Goal: Task Accomplishment & Management: Manage account settings

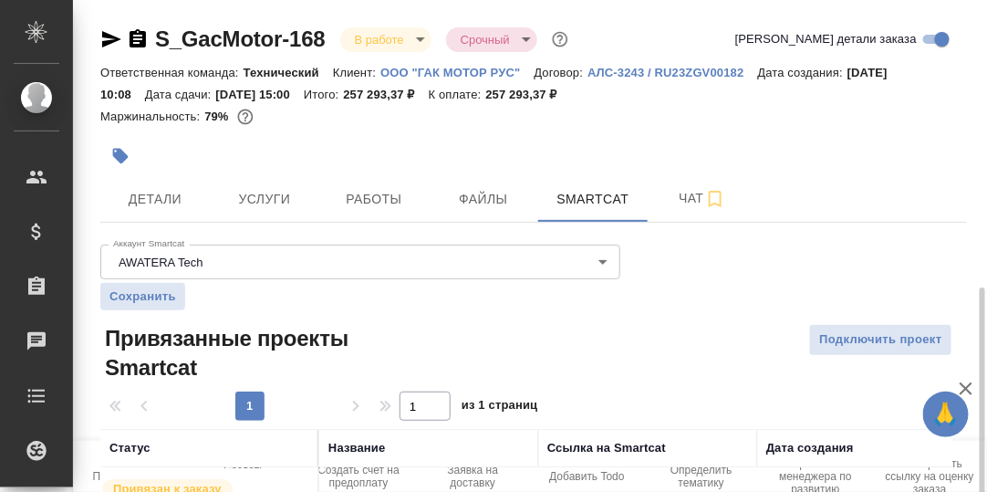
scroll to position [164, 0]
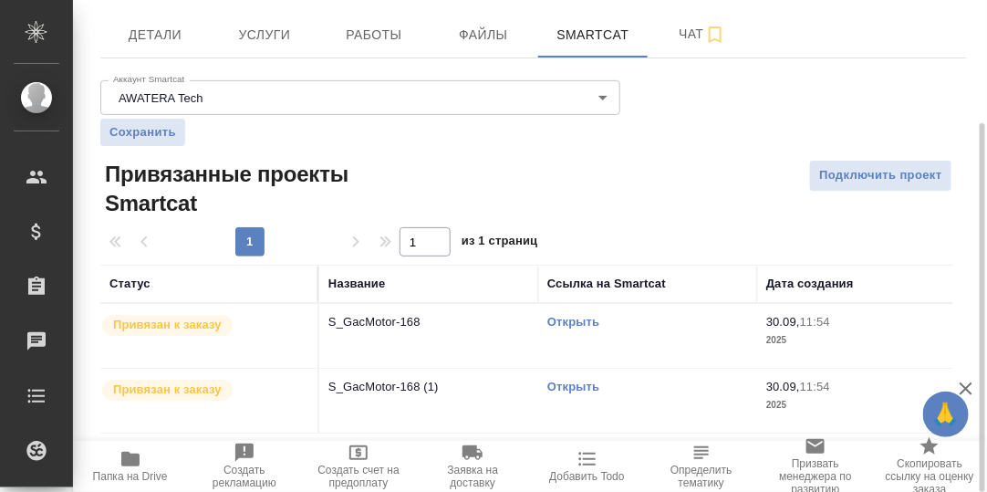
click at [577, 320] on link "Открыть" at bounding box center [573, 322] width 52 height 14
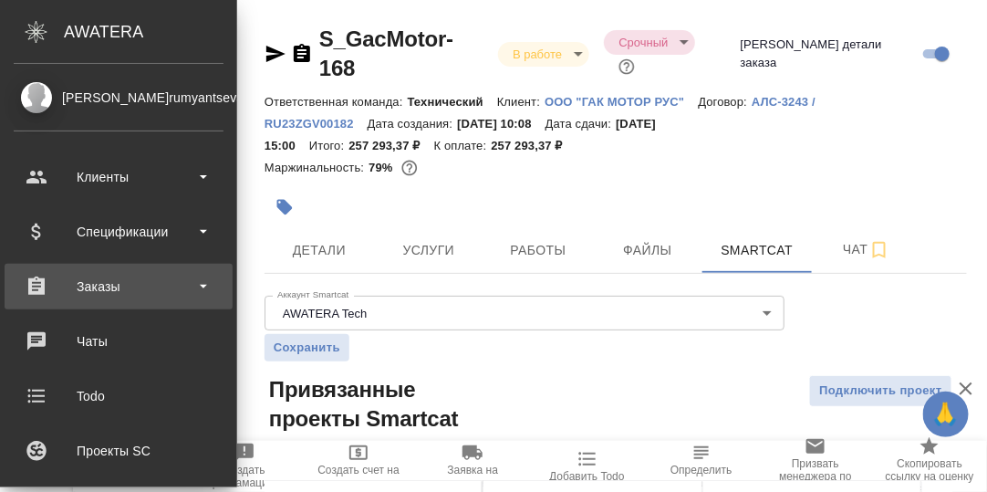
scroll to position [181, 0]
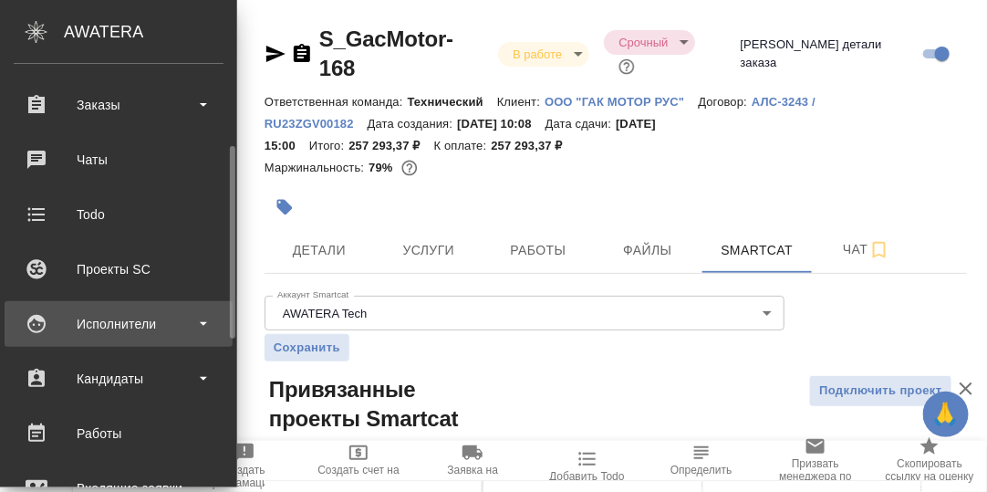
click at [121, 324] on div "Исполнители" at bounding box center [119, 323] width 210 height 27
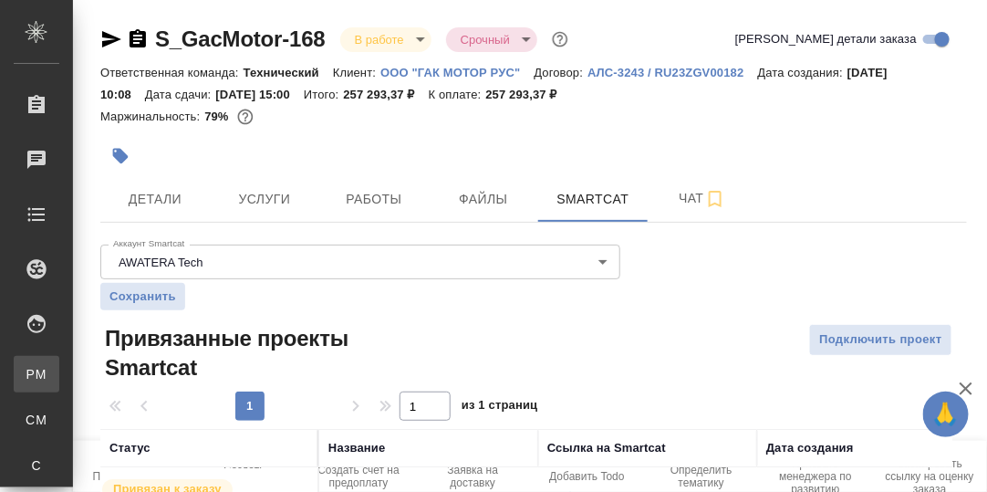
click at [27, 368] on div "Для PM/LQA" at bounding box center [13, 374] width 27 height 18
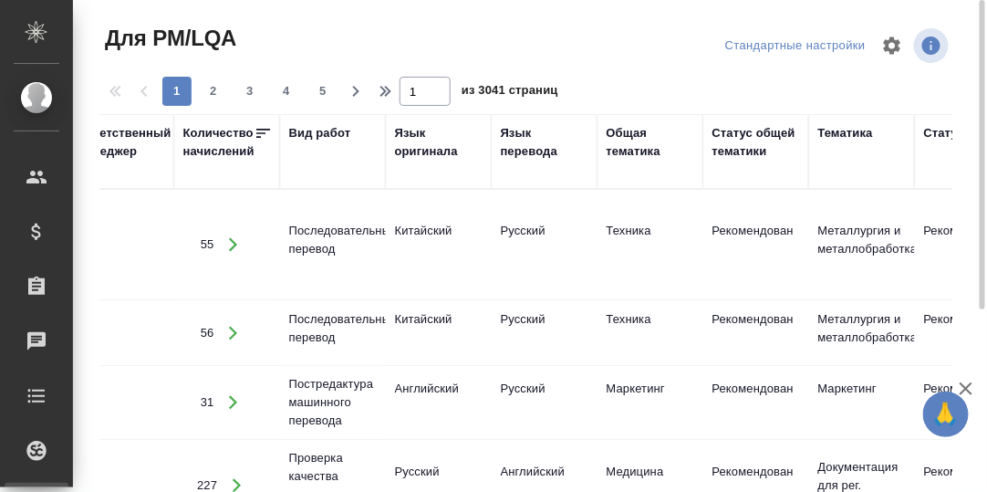
click at [423, 150] on div "Язык оригинала" at bounding box center [439, 142] width 88 height 36
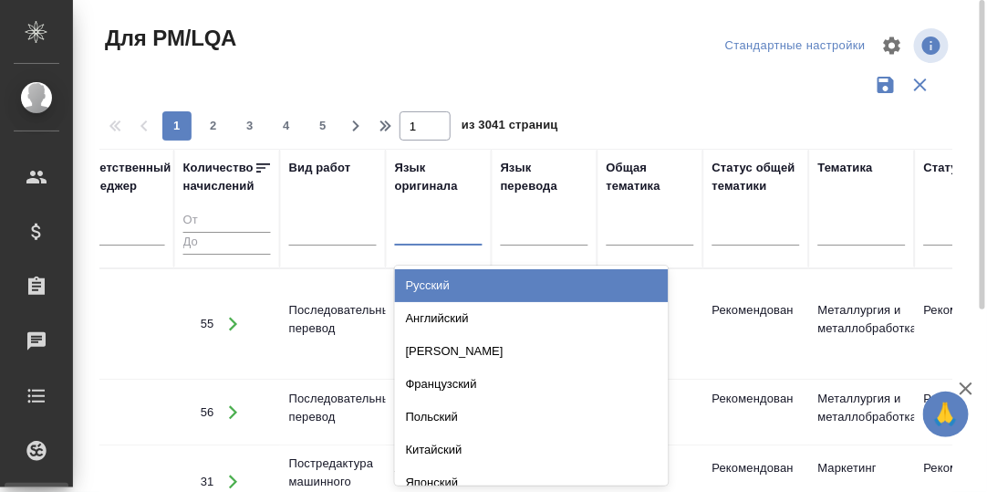
click at [419, 226] on div at bounding box center [439, 227] width 88 height 26
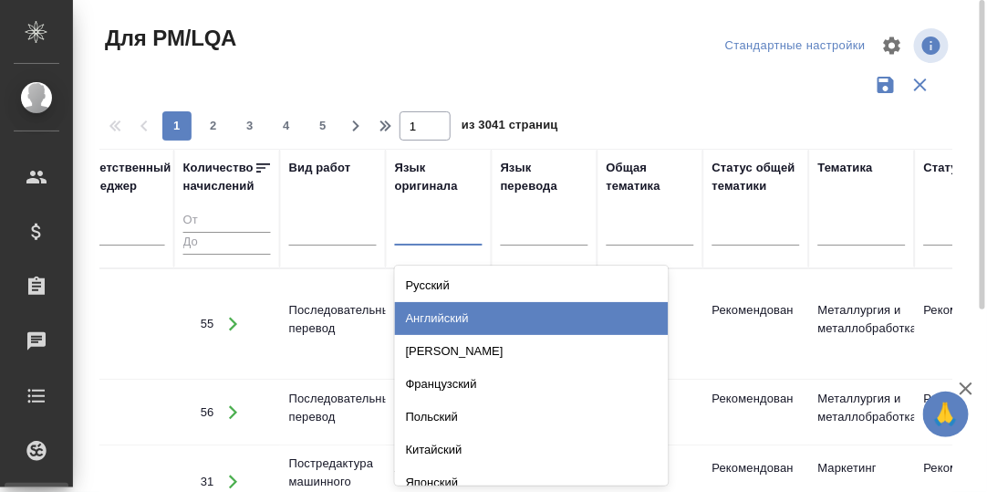
drag, startPoint x: 451, startPoint y: 316, endPoint x: 544, endPoint y: 263, distance: 107.8
click at [451, 315] on div "Английский" at bounding box center [532, 318] width 274 height 33
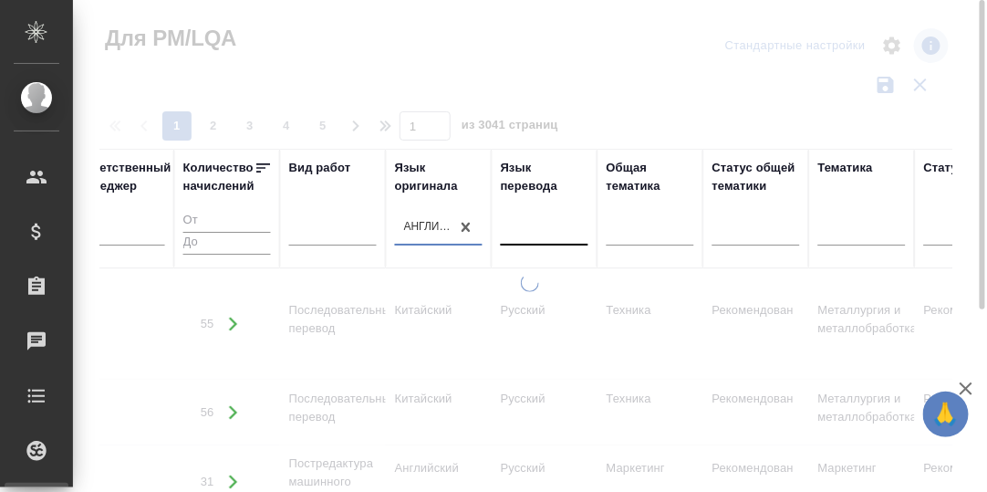
click at [545, 230] on div at bounding box center [545, 227] width 88 height 26
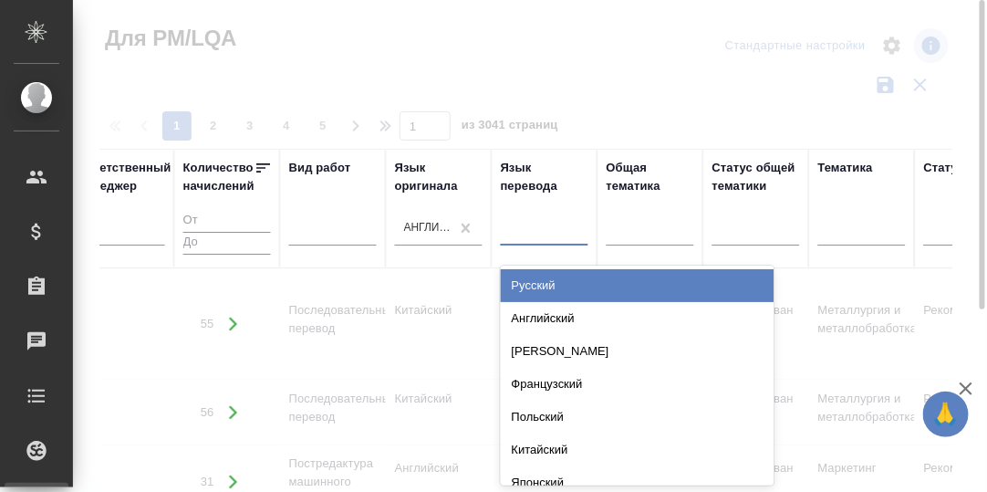
click at [544, 282] on div "Русский" at bounding box center [638, 285] width 274 height 33
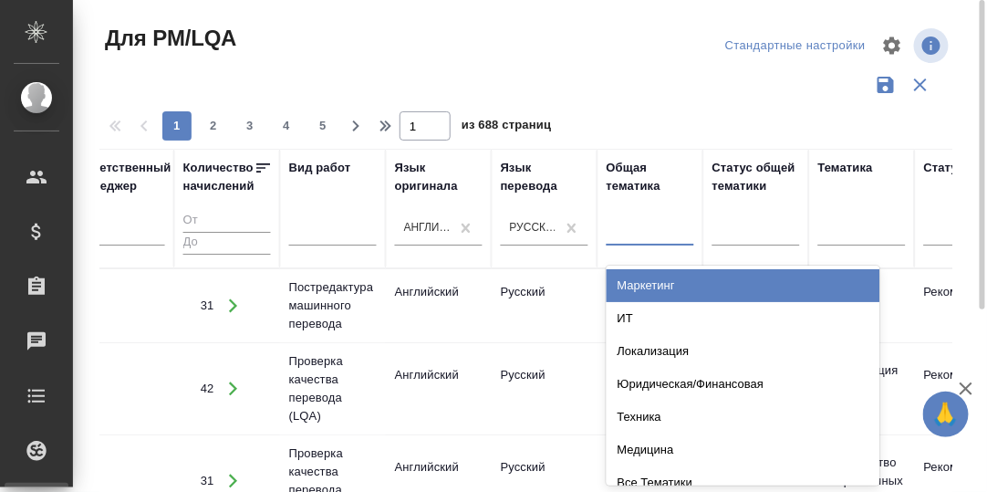
click at [637, 229] on div at bounding box center [650, 227] width 88 height 26
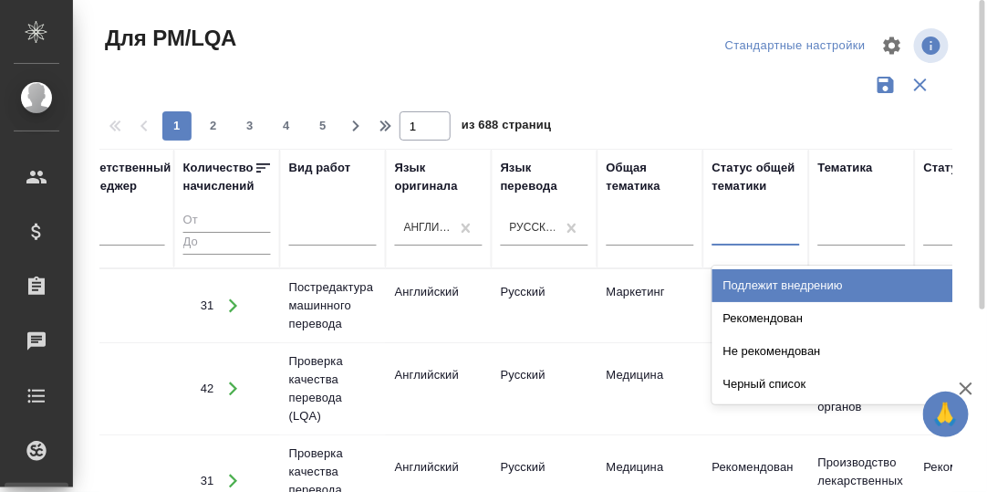
click at [740, 232] on div at bounding box center [756, 227] width 88 height 26
click at [846, 233] on div at bounding box center [862, 227] width 88 height 26
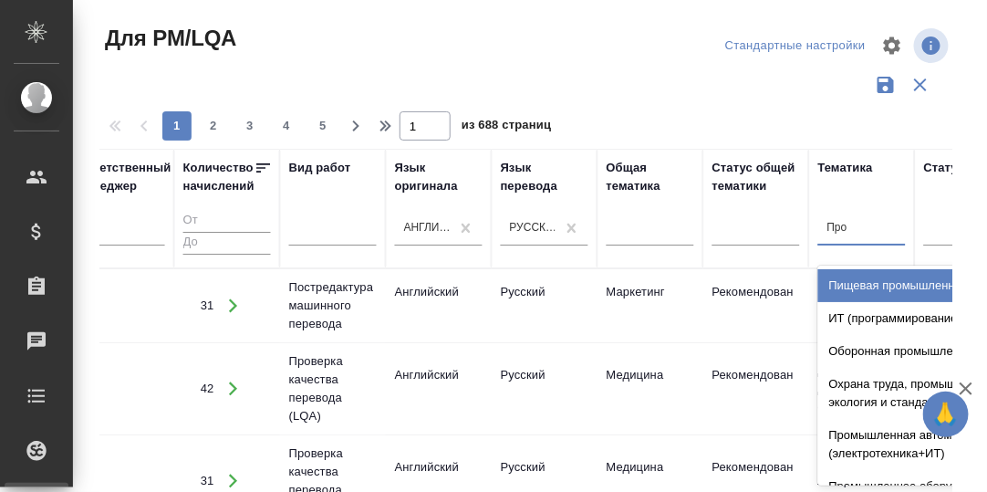
type input "Пром"
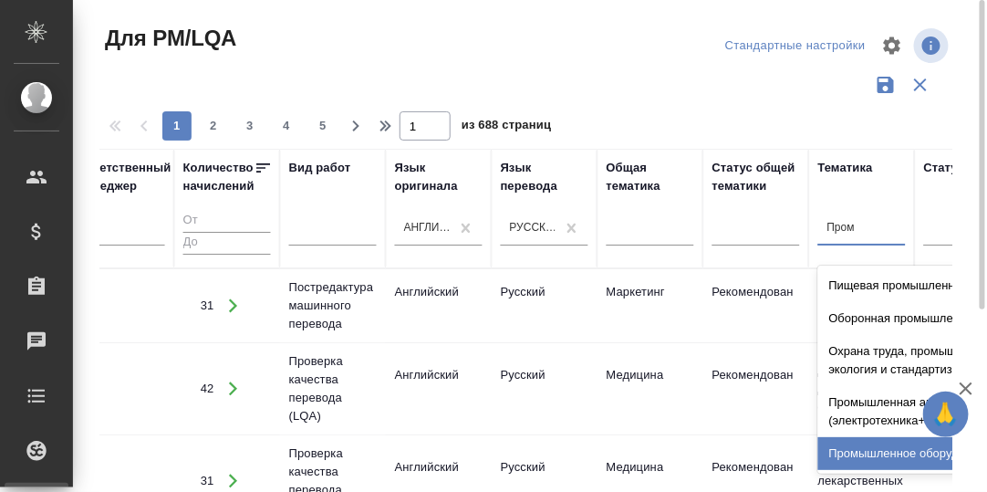
click at [882, 447] on div "Промышленное оборудование" at bounding box center [955, 453] width 274 height 33
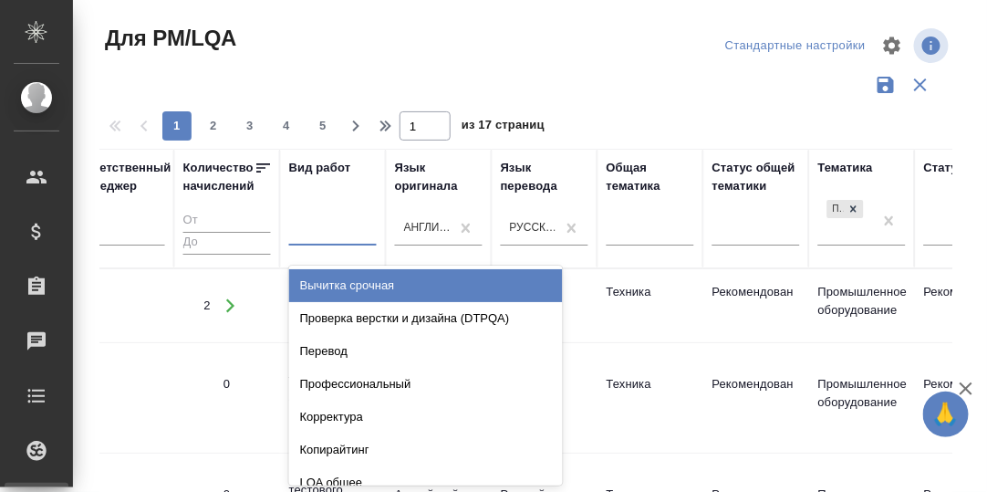
click at [299, 234] on div at bounding box center [333, 227] width 88 height 26
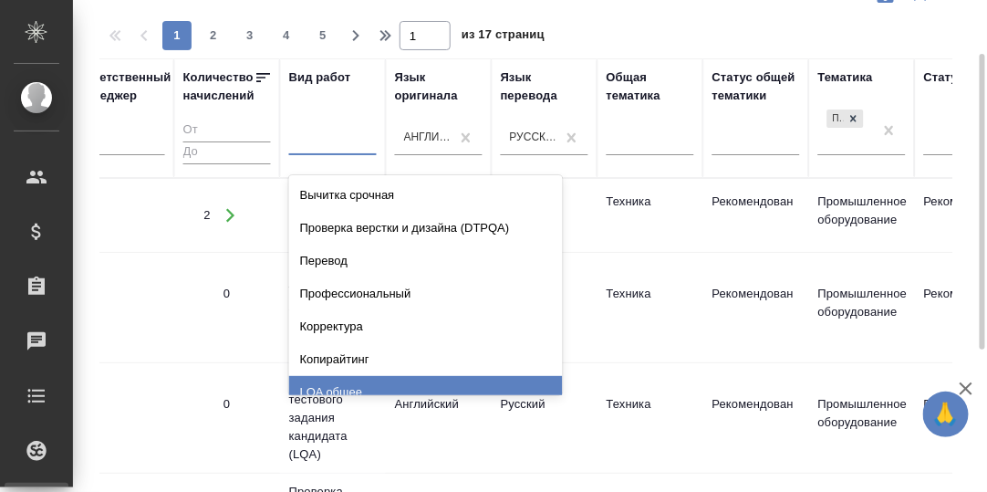
scroll to position [181, 0]
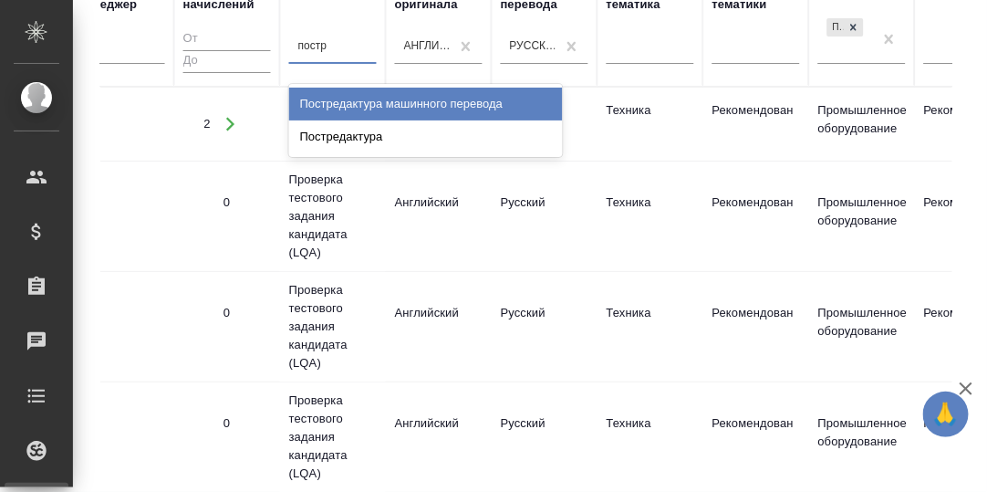
type input "постре"
click at [358, 102] on div "Постредактура машинного перевода" at bounding box center [426, 104] width 274 height 33
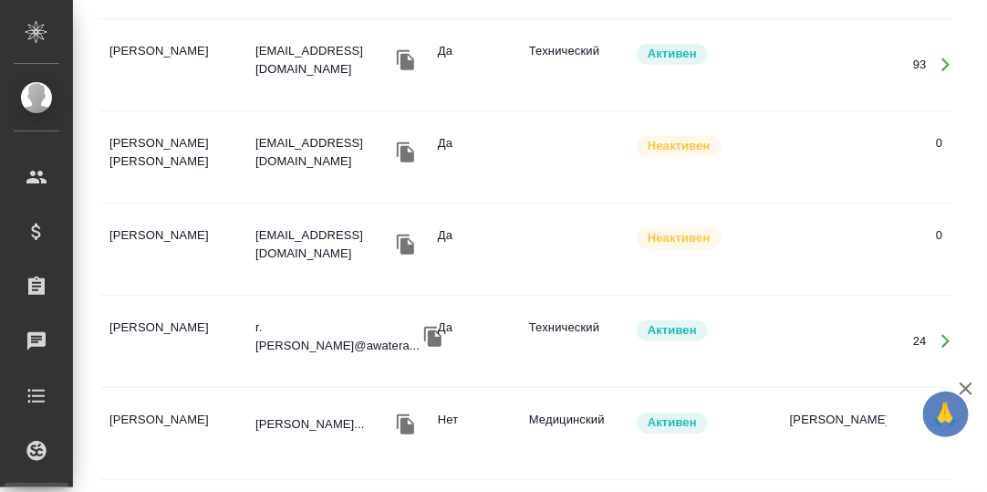
scroll to position [0, 0]
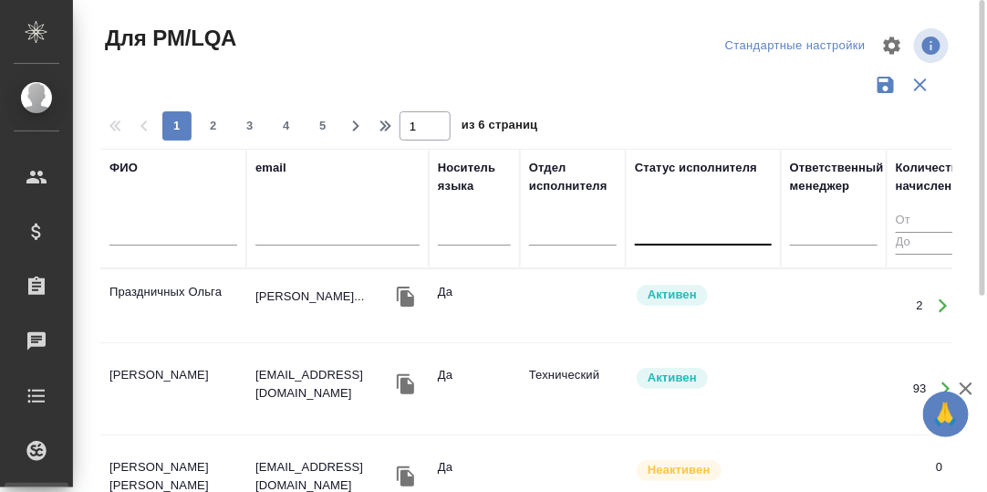
click at [675, 234] on div at bounding box center [703, 227] width 137 height 26
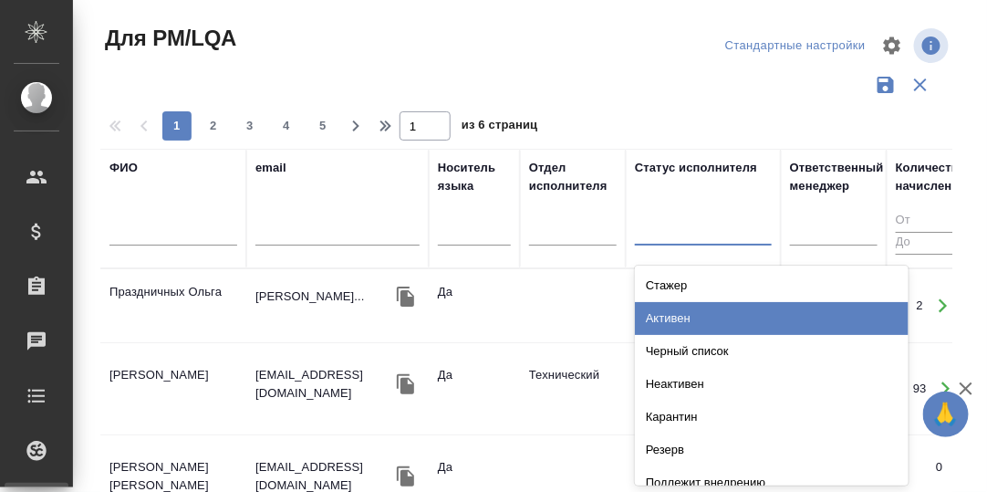
click at [684, 318] on div "Активен" at bounding box center [772, 318] width 274 height 33
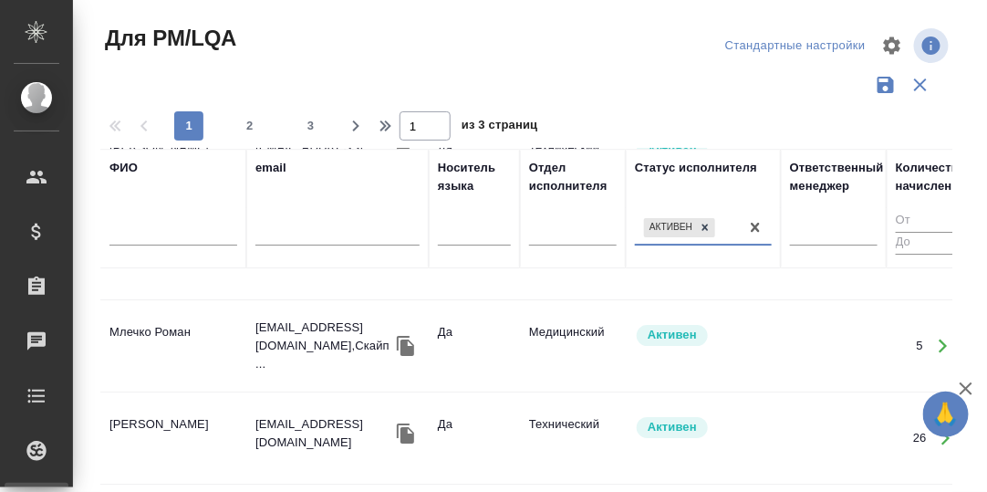
scroll to position [1368, 0]
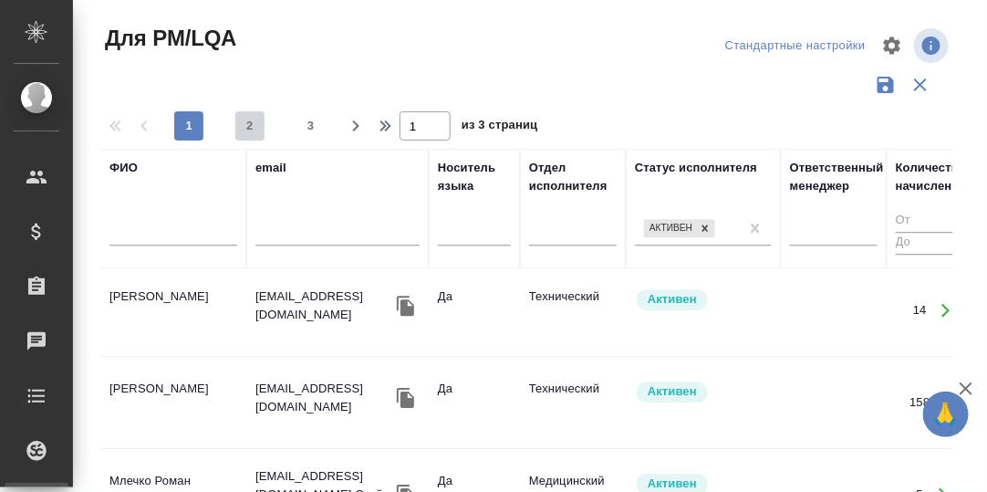
drag, startPoint x: 244, startPoint y: 122, endPoint x: 313, endPoint y: 174, distance: 85.9
click at [245, 123] on span "2" at bounding box center [249, 126] width 29 height 18
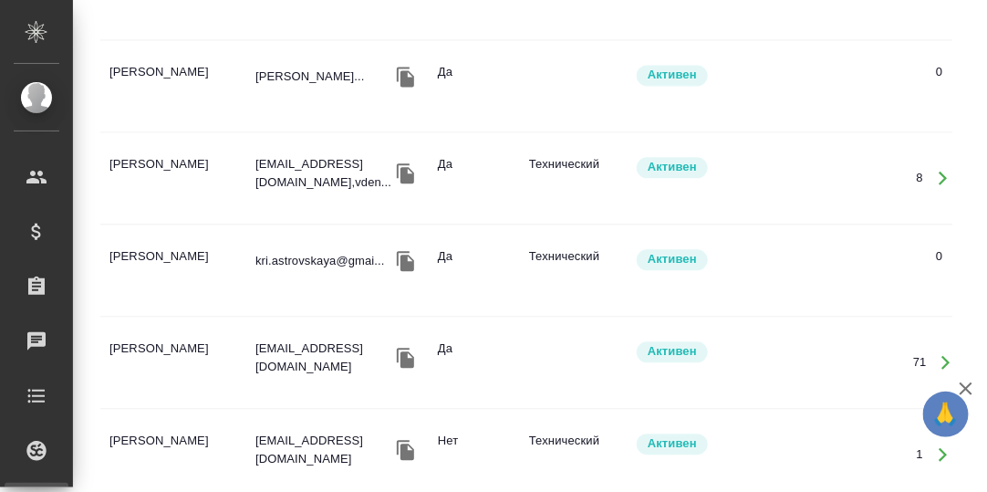
scroll to position [820, 0]
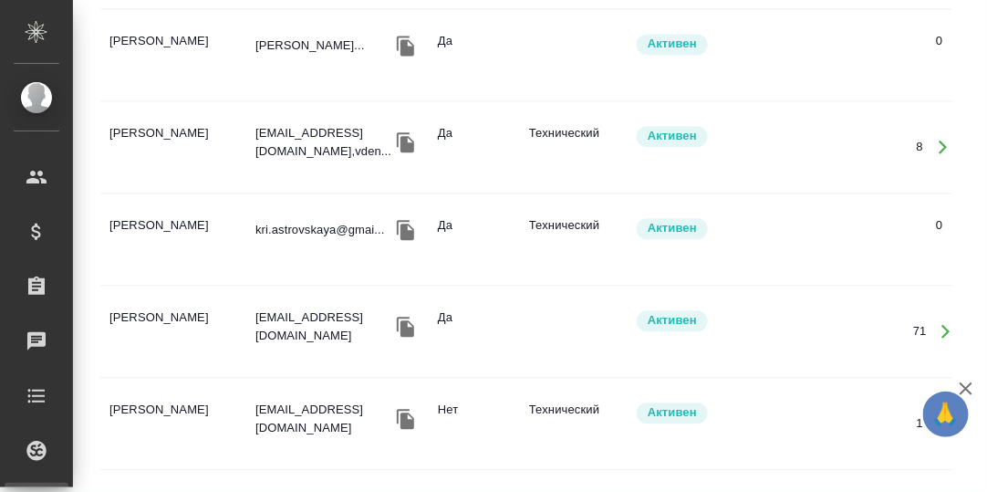
click at [145, 392] on td "[PERSON_NAME]" at bounding box center [173, 424] width 146 height 64
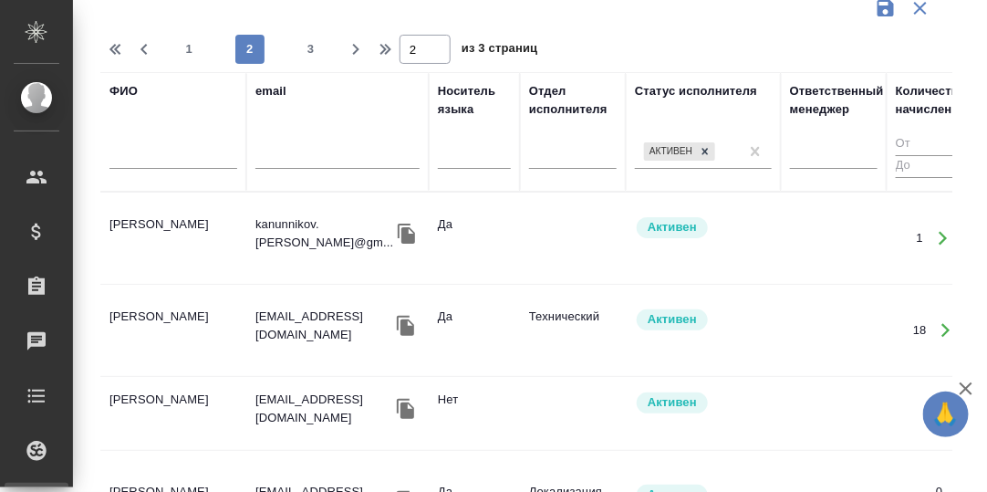
scroll to position [0, 0]
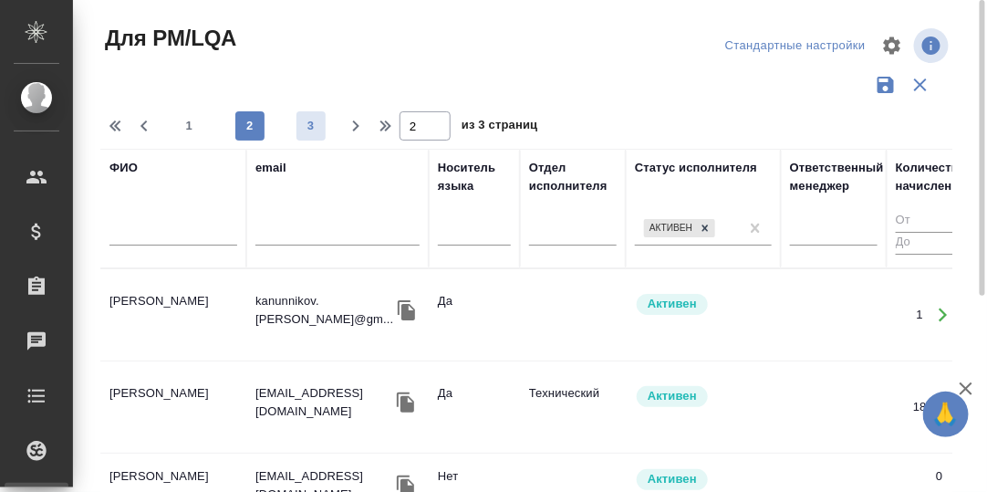
click at [309, 126] on span "3" at bounding box center [310, 126] width 29 height 18
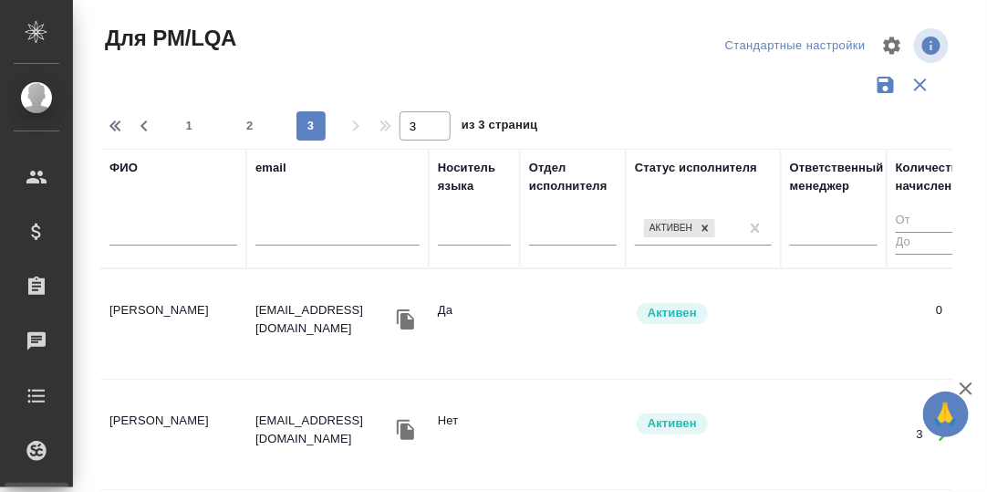
drag, startPoint x: 250, startPoint y: 123, endPoint x: 295, endPoint y: 34, distance: 99.9
click at [295, 34] on div "Для PM/LQA Стандартные настройки 1 2 3 3 из 3 страниц ФИО email Носитель языка …" at bounding box center [533, 407] width 886 height 815
click at [190, 402] on td "Селезнев Максим" at bounding box center [173, 434] width 146 height 64
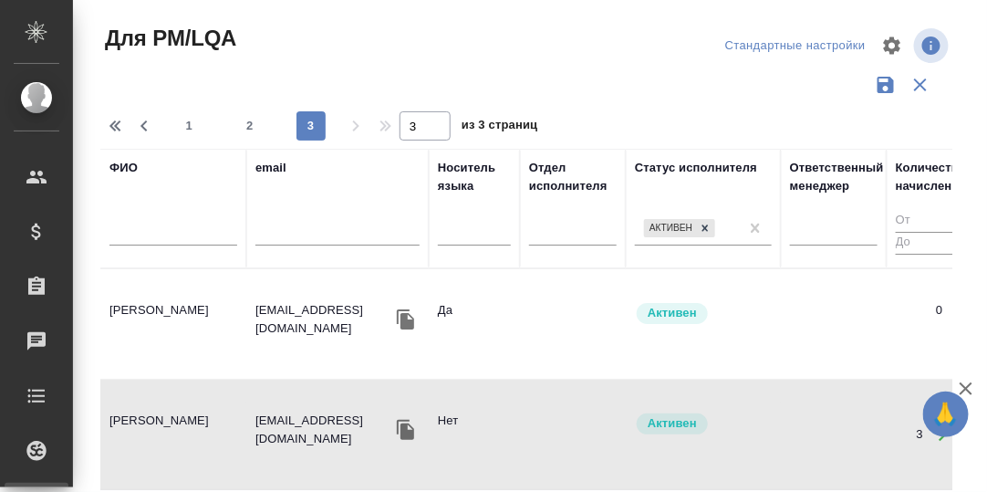
click at [187, 402] on td "Селезнев Максим" at bounding box center [173, 434] width 146 height 64
drag, startPoint x: 244, startPoint y: 122, endPoint x: 310, endPoint y: 177, distance: 86.2
click at [244, 122] on span "2" at bounding box center [249, 126] width 29 height 18
type input "2"
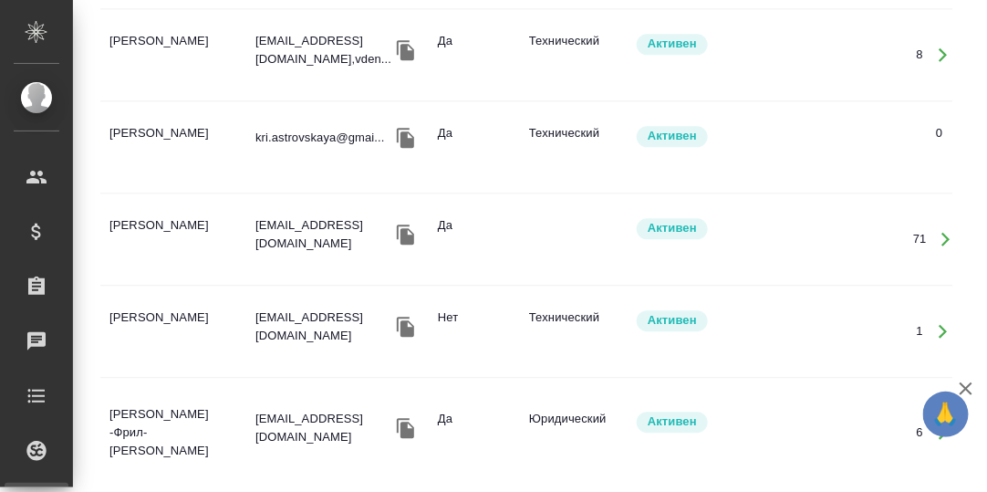
scroll to position [1003, 0]
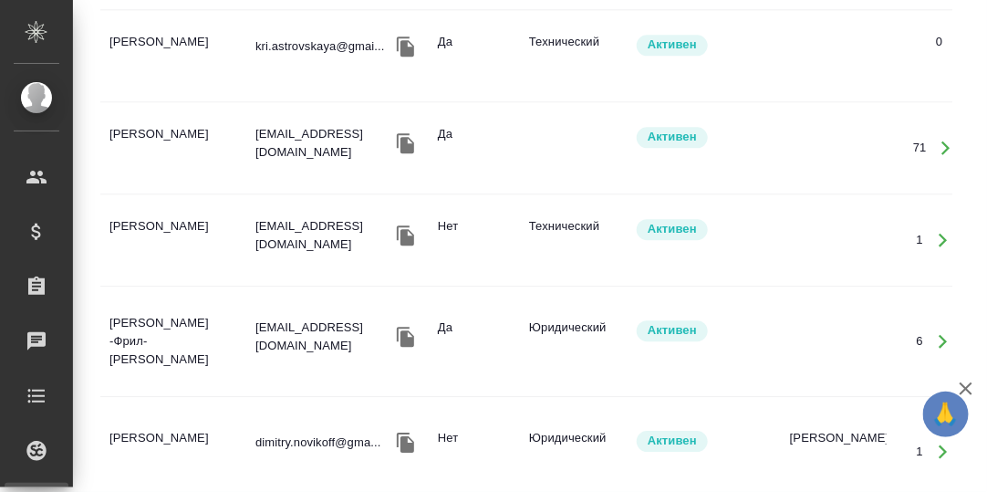
click at [150, 209] on td "[PERSON_NAME]" at bounding box center [173, 241] width 146 height 64
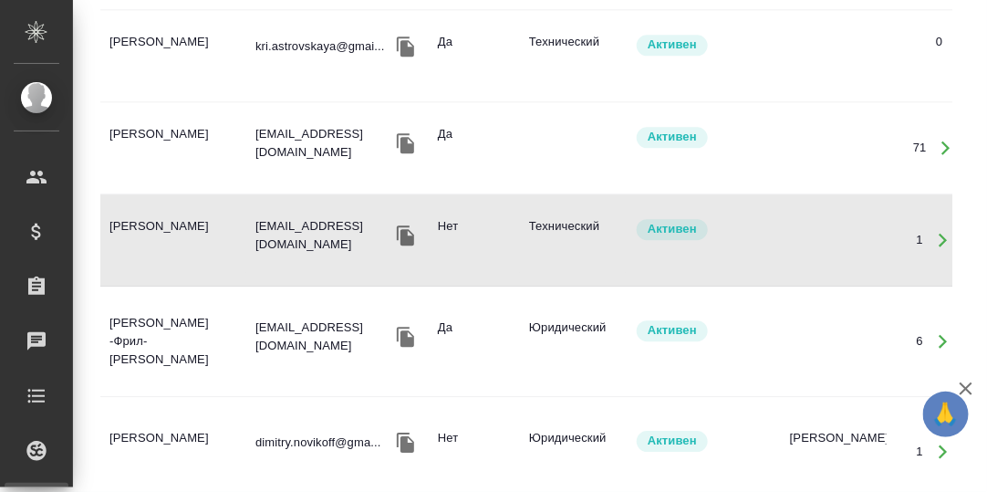
click at [158, 209] on td "[PERSON_NAME]" at bounding box center [173, 241] width 146 height 64
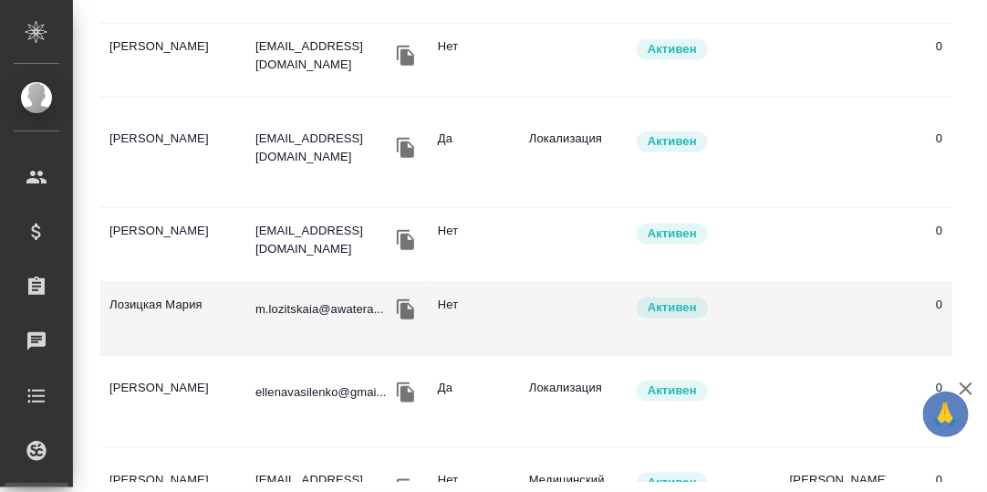
scroll to position [182, 0]
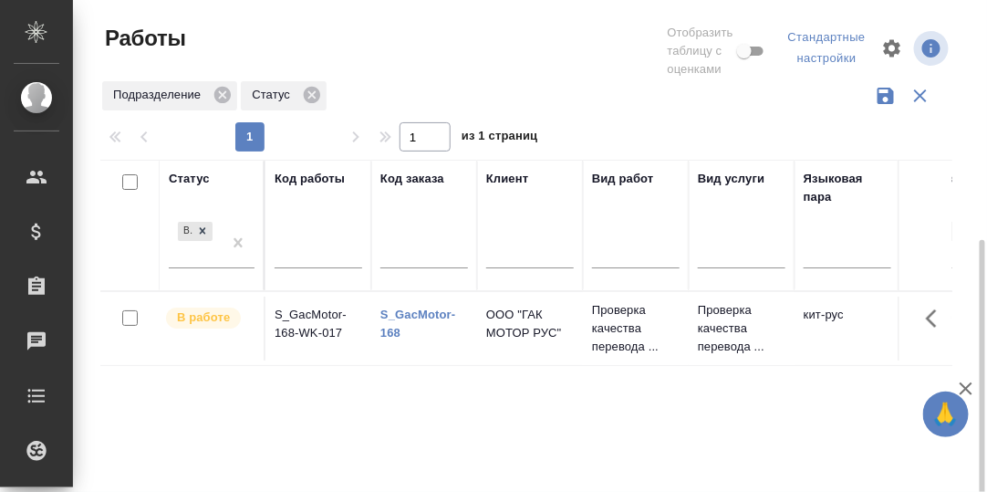
scroll to position [150, 0]
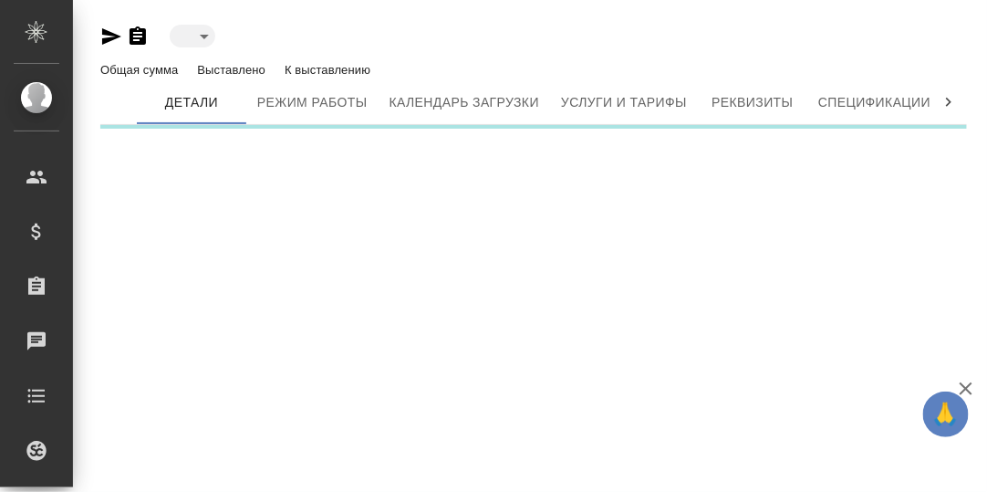
type input "active"
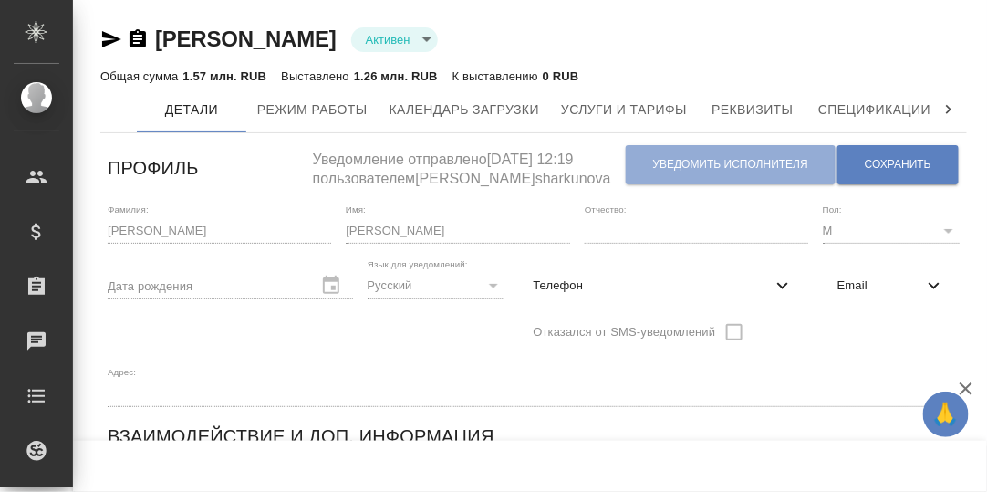
click at [953, 111] on icon at bounding box center [948, 109] width 18 height 18
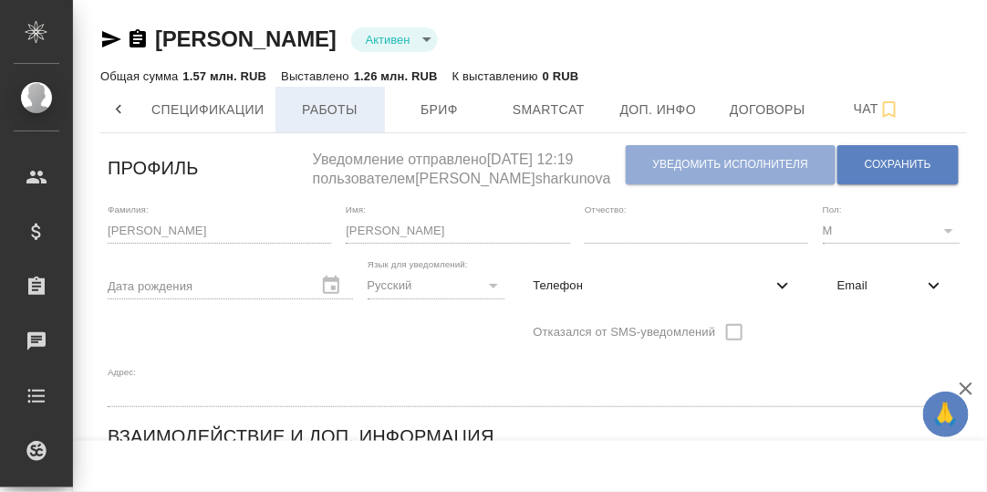
click at [347, 110] on span "Работы" at bounding box center [330, 109] width 88 height 23
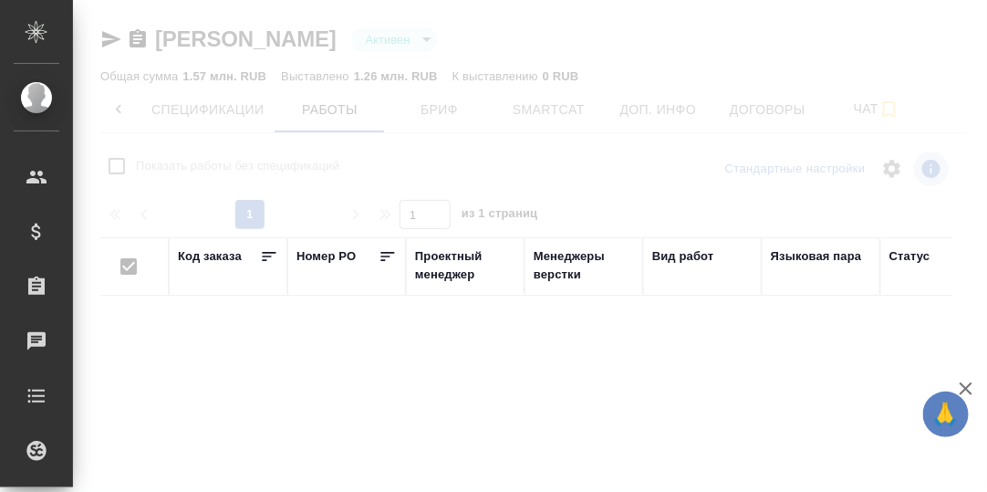
checkbox input "false"
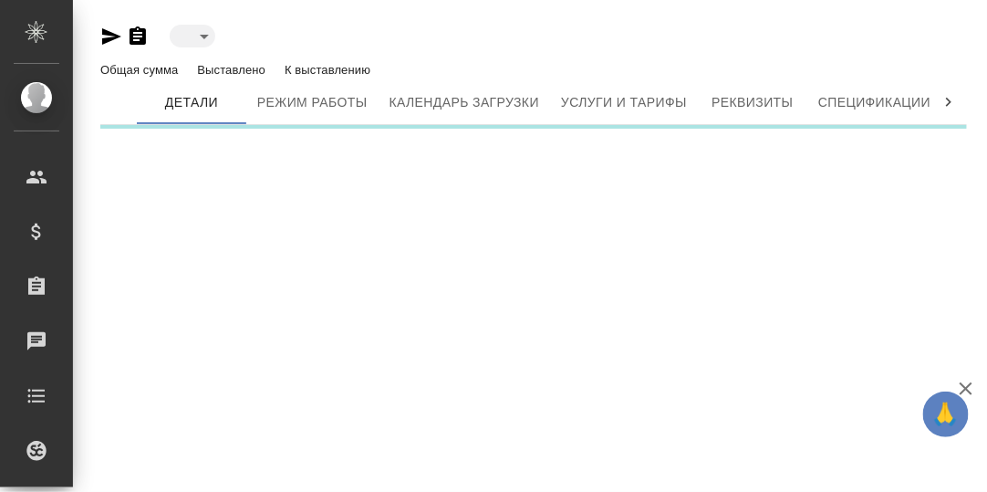
type input "active"
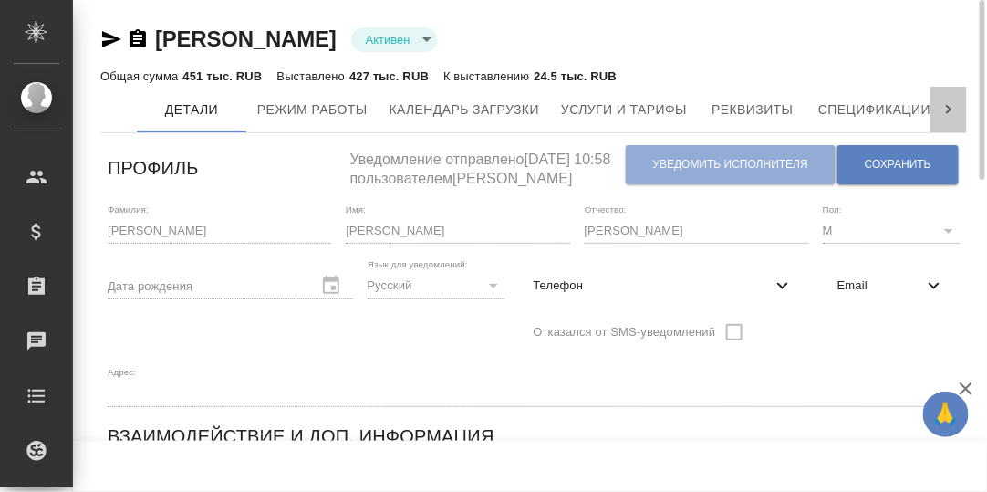
click at [946, 109] on icon at bounding box center [948, 109] width 18 height 18
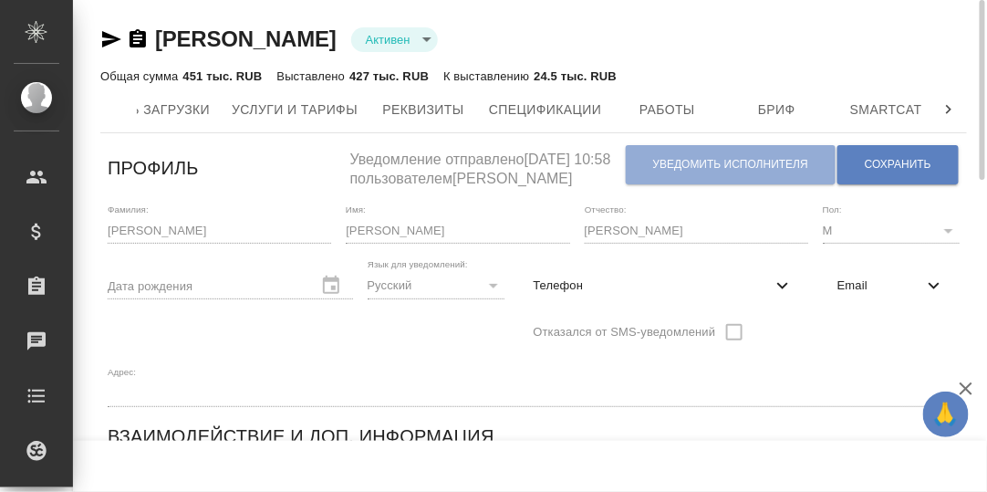
scroll to position [0, 667]
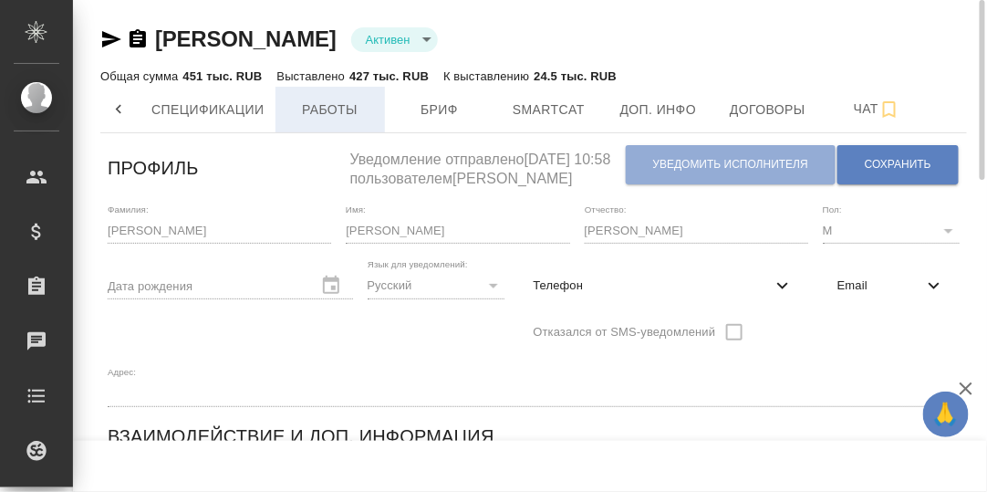
click at [327, 115] on span "Работы" at bounding box center [330, 109] width 88 height 23
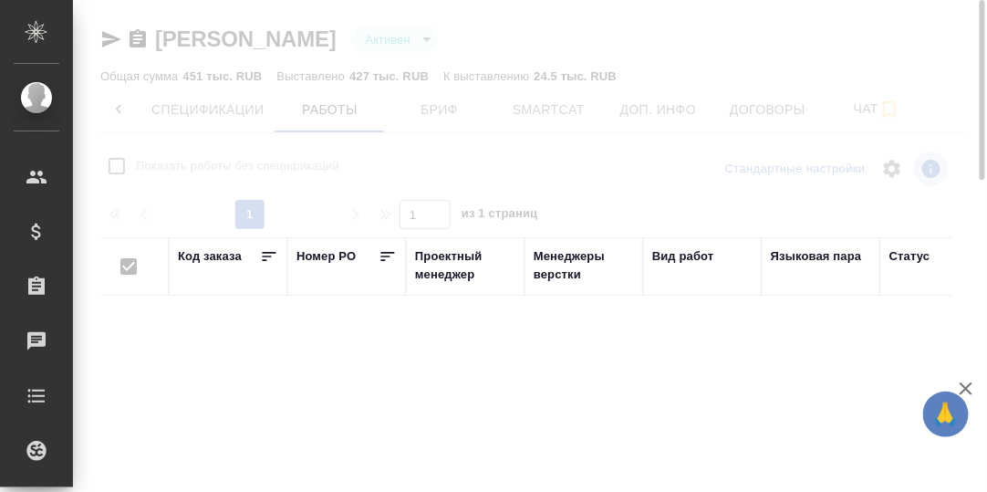
checkbox input "false"
